Goal: Task Accomplishment & Management: Manage account settings

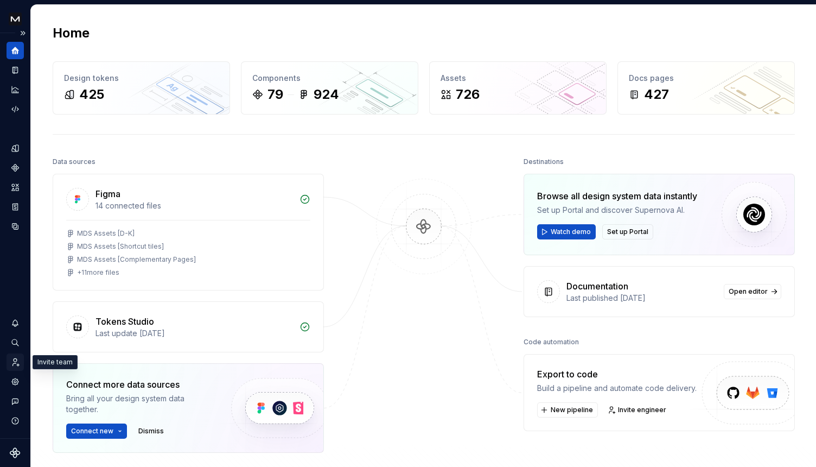
click at [17, 359] on icon "Invite team" at bounding box center [15, 362] width 10 height 10
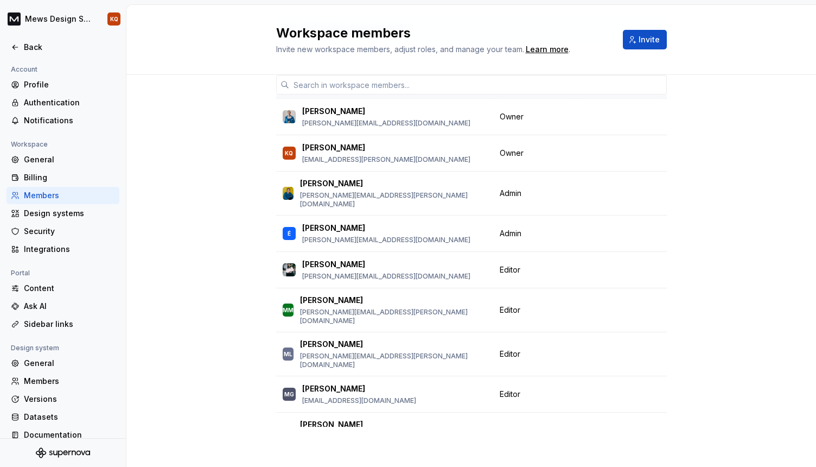
scroll to position [70, 0]
click at [645, 385] on button "button" at bounding box center [652, 392] width 15 height 15
click at [336, 382] on p "[PERSON_NAME]" at bounding box center [333, 387] width 63 height 11
click at [645, 301] on button "button" at bounding box center [652, 308] width 15 height 15
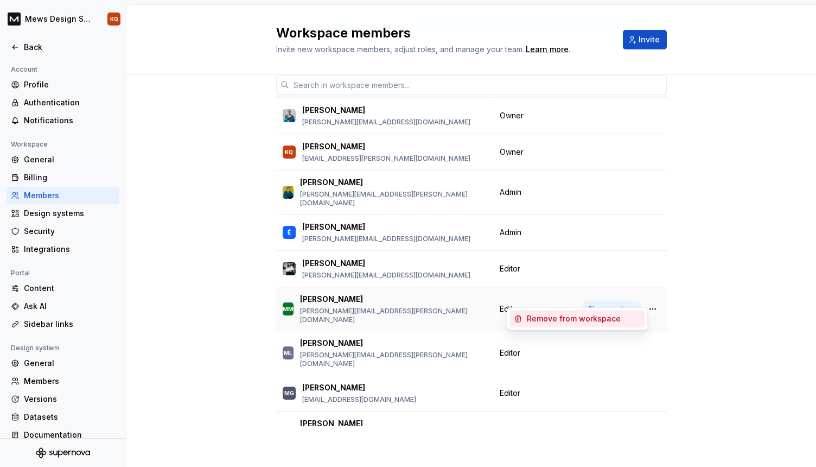
click at [609, 304] on span "Change role" at bounding box center [608, 308] width 40 height 9
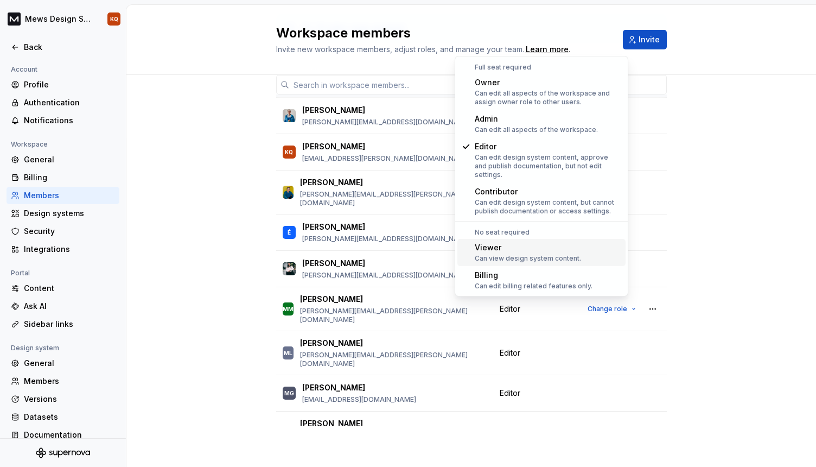
click at [563, 242] on div "Viewer" at bounding box center [528, 247] width 106 height 11
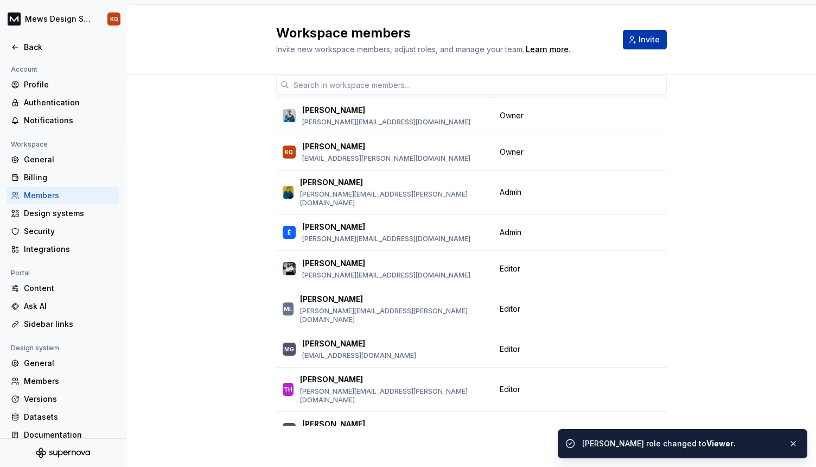
click at [644, 33] on button "Invite" at bounding box center [645, 40] width 44 height 20
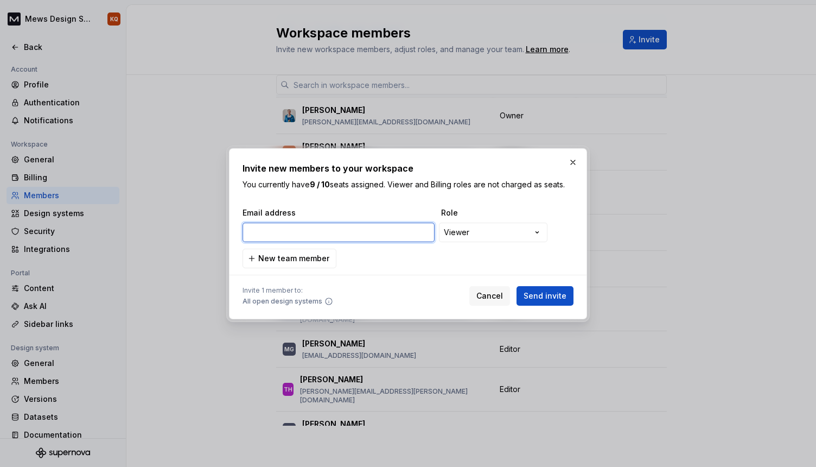
paste input "[PERSON_NAME][EMAIL_ADDRESS][PERSON_NAME][DOMAIN_NAME]"
type input "[PERSON_NAME][EMAIL_ADDRESS][PERSON_NAME][DOMAIN_NAME]"
click at [492, 234] on div "**********" at bounding box center [408, 233] width 816 height 467
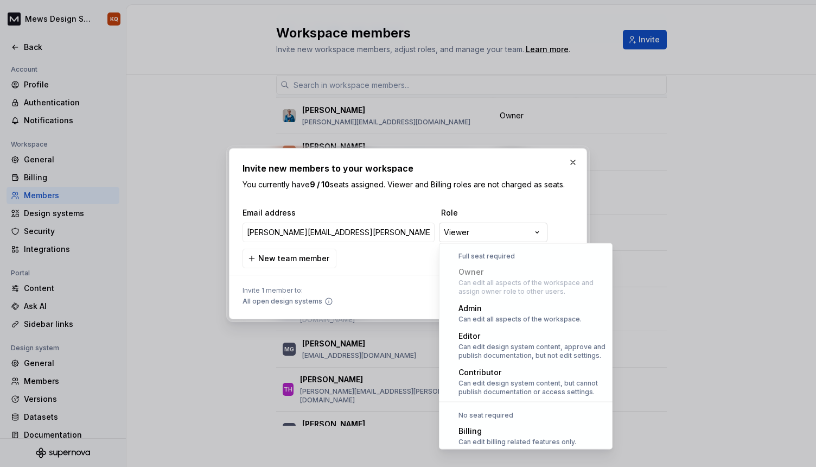
scroll to position [30, 0]
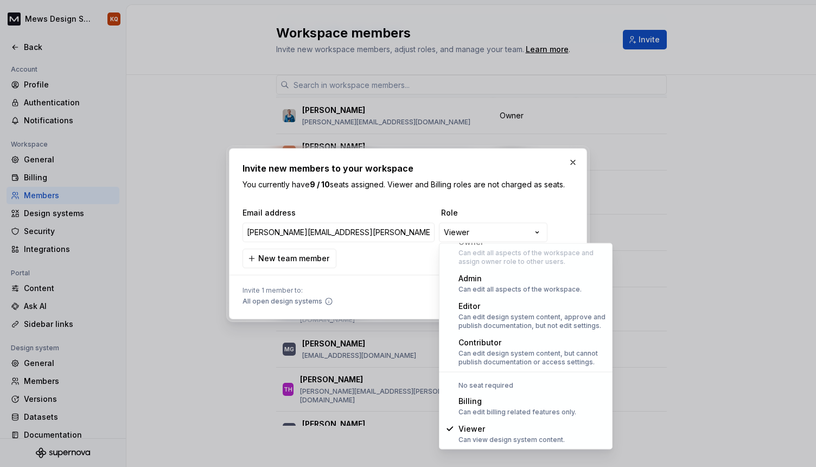
select select "*******"
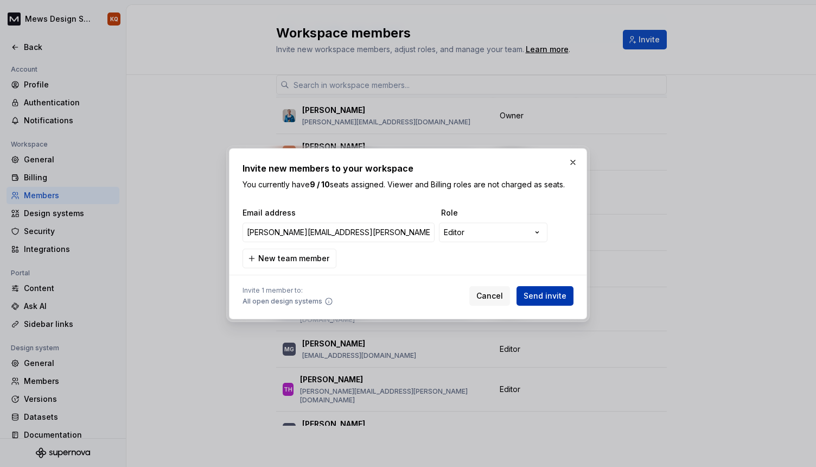
click at [548, 299] on span "Send invite" at bounding box center [545, 295] width 43 height 11
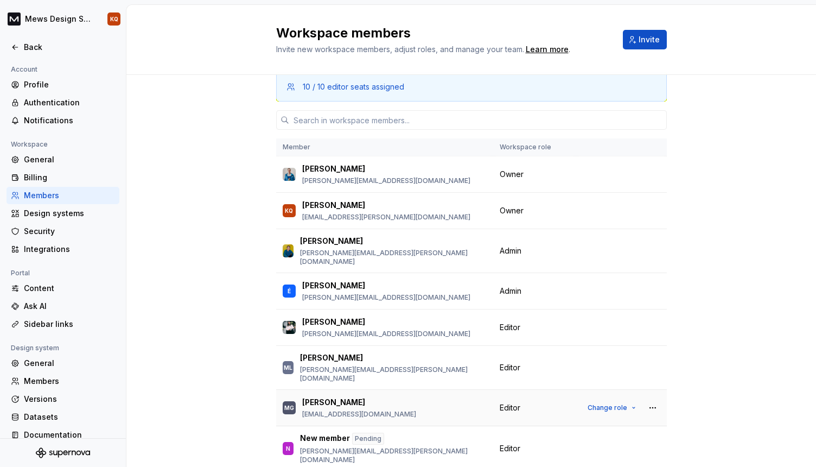
scroll to position [0, 0]
